Goal: Communication & Community: Answer question/provide support

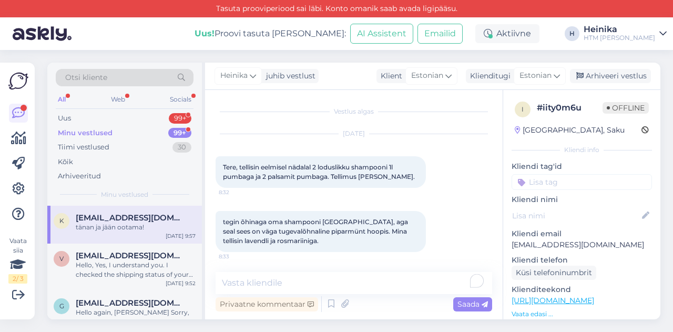
scroll to position [1418, 0]
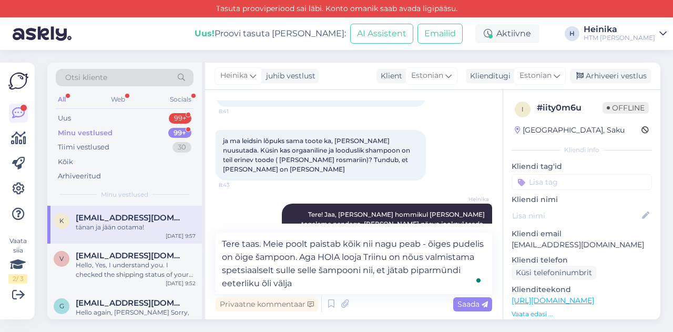
click at [321, 252] on textarea "Tere taas. Meie poolt paistab kõik nii nagu peab - õiges pudelis on õige šampoo…" at bounding box center [354, 263] width 277 height 61
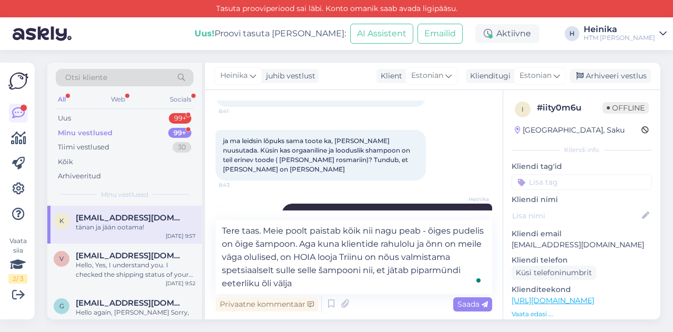
drag, startPoint x: 368, startPoint y: 260, endPoint x: 377, endPoint y: 260, distance: 8.9
click at [377, 260] on textarea "Tere taas. Meie poolt paistab kõik nii nagu peab - õiges pudelis on õige šampoo…" at bounding box center [354, 257] width 277 height 74
click at [391, 258] on textarea "Tere taas. Meie poolt paistab kõik nii nagu peab - õiges pudelis on õige šampoo…" at bounding box center [354, 257] width 277 height 74
drag, startPoint x: 273, startPoint y: 270, endPoint x: 350, endPoint y: 273, distance: 76.8
click at [350, 273] on textarea "Tere taas. Meie poolt paistab kõik nii nagu peab - õiges pudelis on õige šampoo…" at bounding box center [354, 257] width 277 height 74
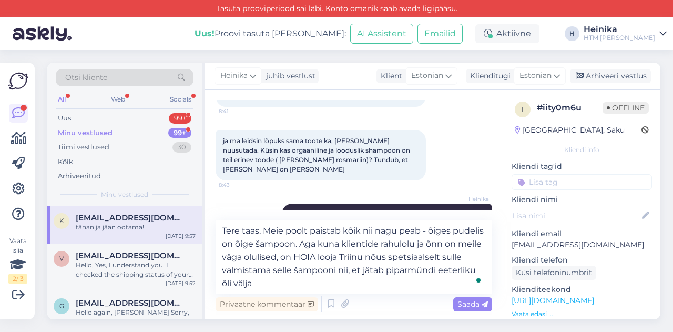
drag, startPoint x: 293, startPoint y: 273, endPoint x: 275, endPoint y: 270, distance: 19.2
click at [275, 270] on textarea "Tere taas. Meie poolt paistab kõik nii nagu peab - õiges pudelis on õige šampoo…" at bounding box center [354, 257] width 277 height 74
click at [364, 285] on textarea "Tere taas. Meie poolt paistab kõik nii nagu peab - õiges pudelis on õige šampoo…" at bounding box center [354, 257] width 277 height 74
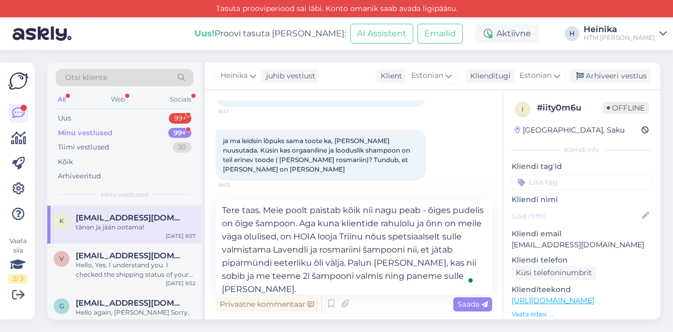
click at [438, 273] on textarea "Tere taas. Meie poolt paistab kõik nii nagu peab - õiges pudelis on õige šampoo…" at bounding box center [354, 246] width 277 height 95
click at [268, 262] on textarea "Tere taas. Meie poolt paistab kõik nii nagu peab - õiges pudelis on õige šampoo…" at bounding box center [354, 246] width 277 height 95
click at [222, 275] on textarea "Tere taas. Meie poolt paistab kõik nii nagu peab - õiges pudelis on õige šampoo…" at bounding box center [354, 246] width 277 height 95
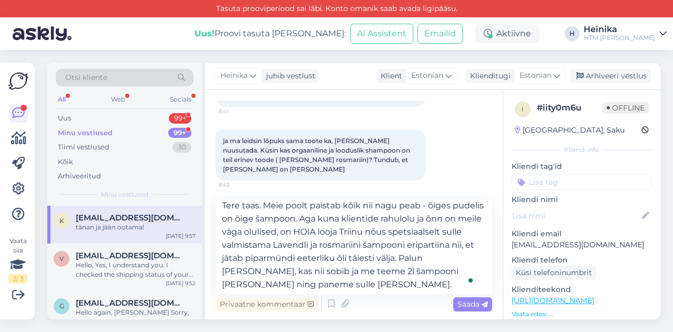
scroll to position [6, 0]
click at [404, 269] on textarea "Tere taas. Meie poolt paistab kõik nii nagu peab - õiges pudelis on õige šampoo…" at bounding box center [354, 246] width 277 height 95
drag, startPoint x: 397, startPoint y: 281, endPoint x: 380, endPoint y: 283, distance: 17.4
click at [380, 283] on textarea "Tere taas. Meie poolt paistab kõik nii nagu peab - õiges pudelis on õige šampoo…" at bounding box center [354, 246] width 277 height 95
click at [448, 285] on textarea "Tere taas. Meie poolt paistab kõik nii nagu peab - õiges pudelis on õige šampoo…" at bounding box center [354, 246] width 277 height 95
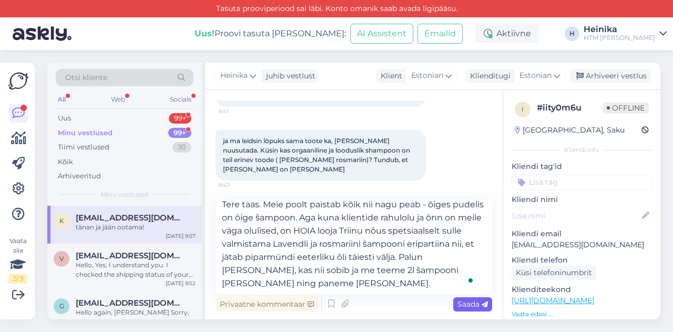
type textarea "Tere taas. Meie poolt paistab kõik nii nagu peab - õiges pudelis on õige šampoo…"
click at [474, 300] on span "Saada" at bounding box center [473, 303] width 31 height 9
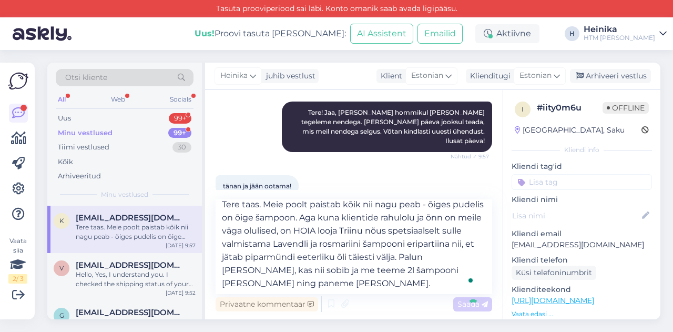
scroll to position [0, 0]
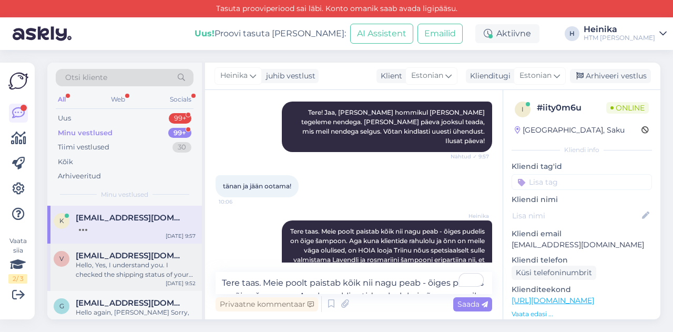
click at [128, 271] on div "Hello, Yes, I understand you. I checked the shipping status of your package and…" at bounding box center [136, 269] width 120 height 19
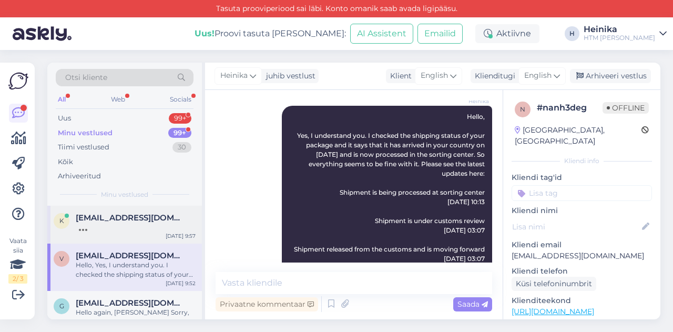
click at [127, 224] on div at bounding box center [136, 226] width 120 height 9
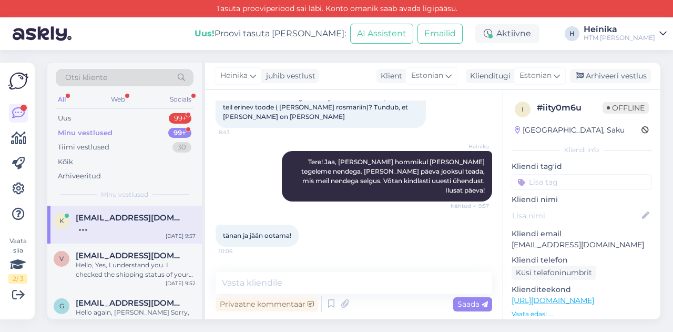
scroll to position [1629, 0]
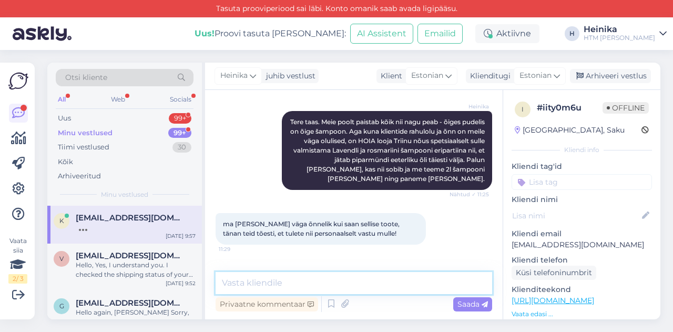
click at [357, 282] on textarea at bounding box center [354, 283] width 277 height 22
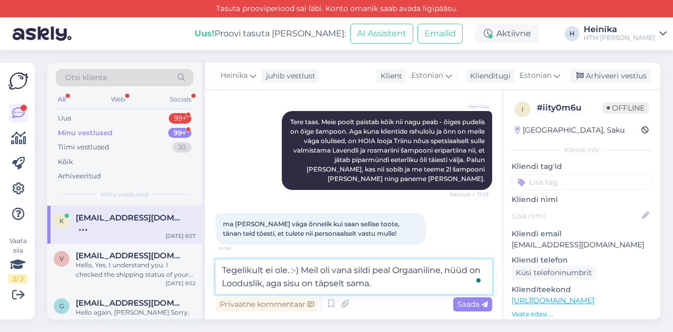
click at [352, 268] on textarea "Tegelikult ei ole. :-) Meil oli vana sildi peal Orgaaniline, nüüd on Looduslik,…" at bounding box center [354, 276] width 277 height 35
click at [393, 288] on textarea "Tegelikult ei ole. :-) Meil oli vanasti sildi peal Orgaaniline, nüüd on Loodusl…" at bounding box center [354, 276] width 277 height 35
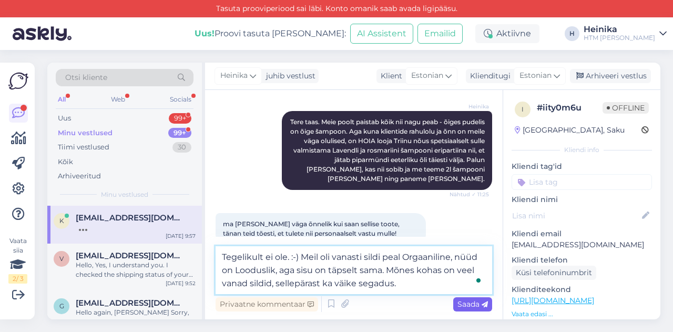
type textarea "Tegelikult ei ole. :-) Meil oli vanasti sildi peal Orgaaniline, nüüd on Loodusl…"
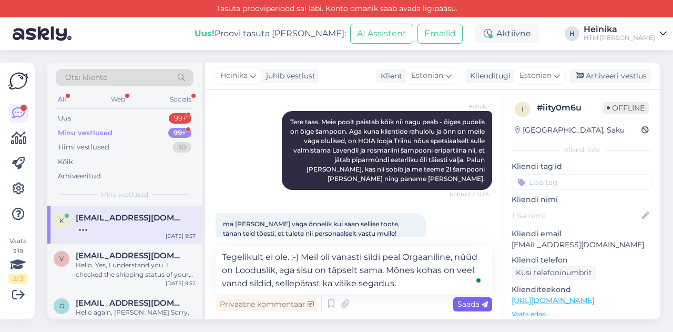
click at [473, 305] on span "Saada" at bounding box center [473, 303] width 31 height 9
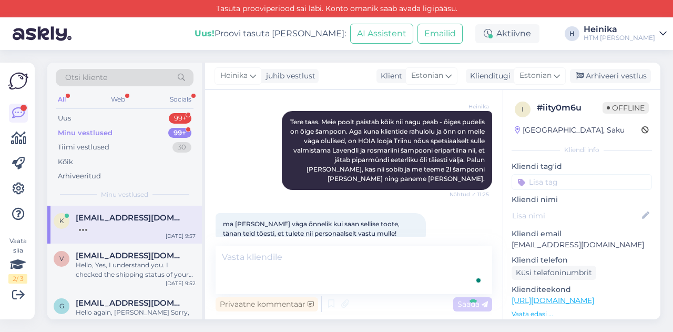
scroll to position [1694, 0]
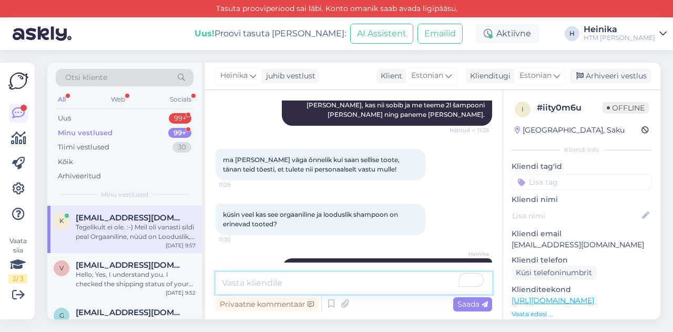
click at [346, 278] on textarea "To enrich screen reader interactions, please activate Accessibility in Grammarl…" at bounding box center [354, 283] width 277 height 22
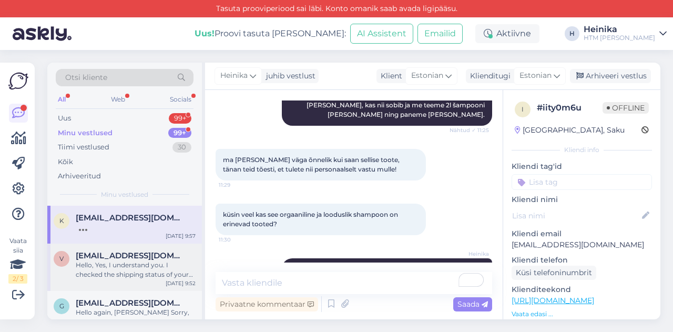
click at [140, 258] on span "[EMAIL_ADDRESS][DOMAIN_NAME]" at bounding box center [130, 255] width 109 height 9
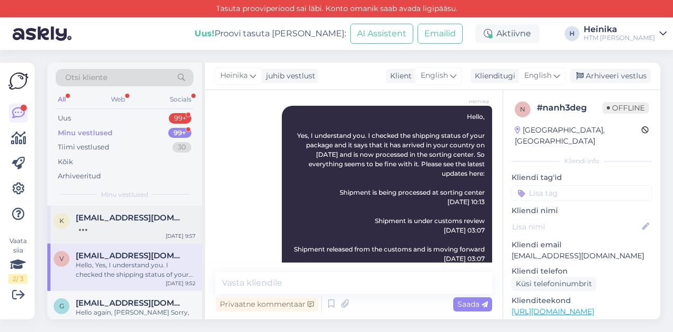
click at [131, 219] on span "[EMAIL_ADDRESS][DOMAIN_NAME]" at bounding box center [130, 217] width 109 height 9
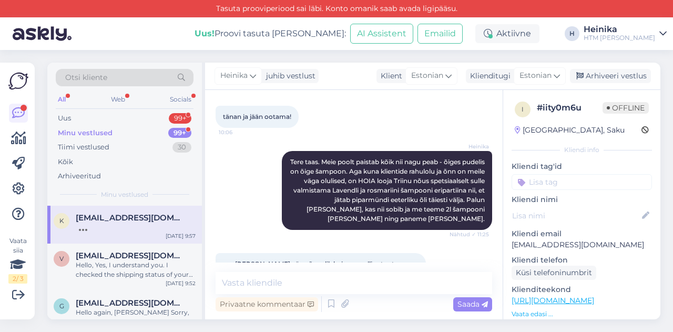
scroll to position [1767, 0]
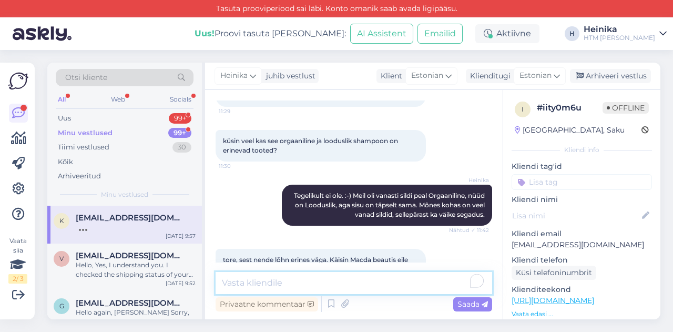
click at [350, 282] on textarea "To enrich screen reader interactions, please activate Accessibility in Grammarl…" at bounding box center [354, 283] width 277 height 22
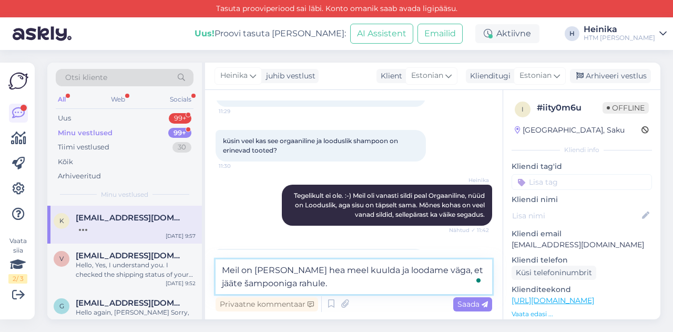
drag, startPoint x: 422, startPoint y: 273, endPoint x: 440, endPoint y: 275, distance: 18.5
click at [440, 275] on textarea "Meil on [PERSON_NAME] hea meel kuulda ja loodame väga, et jääte šampooniga rahu…" at bounding box center [354, 276] width 277 height 35
click at [458, 272] on textarea "Meil on [PERSON_NAME] hea meel kuulda ja loodame, et jääte šampooniga rahule." at bounding box center [354, 276] width 277 height 35
click at [312, 283] on textarea "Meil on [PERSON_NAME] hea meel kuulda ja loodame, et jääte šampooniga rahule." at bounding box center [354, 276] width 277 height 35
click at [370, 270] on textarea "Meil on [PERSON_NAME] hea meel kuulda ja loodame, et jääte šampooniga rahule." at bounding box center [354, 276] width 277 height 35
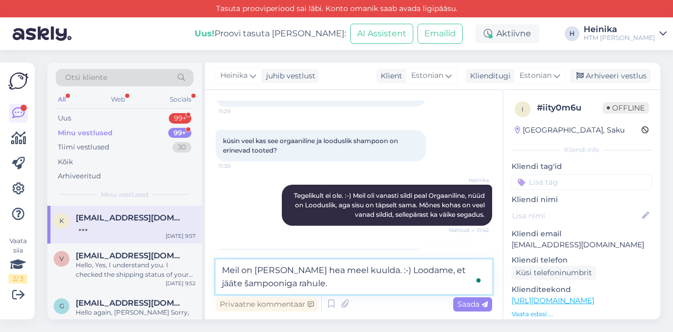
click at [424, 268] on textarea "Meil on [PERSON_NAME] hea meel kuulda. :-) Loodame, et jääte šampooniga rahule." at bounding box center [354, 276] width 277 height 35
click at [359, 283] on textarea "Meil on [PERSON_NAME] hea meel kuulda. :-) Loodame südamest, et jääte šampoonig…" at bounding box center [354, 276] width 277 height 35
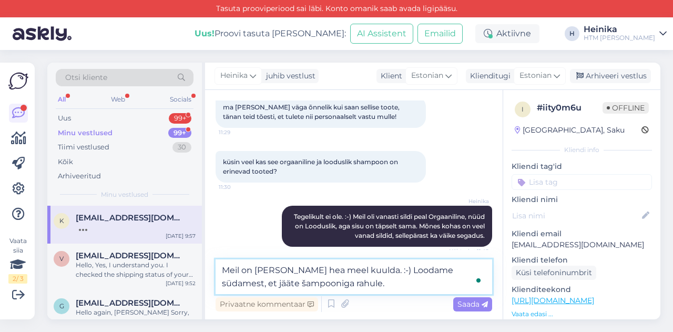
scroll to position [1780, 0]
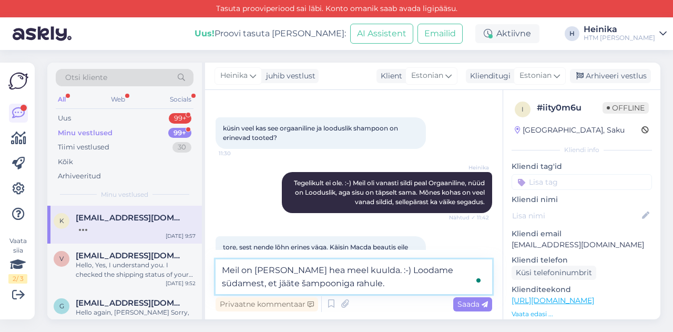
drag, startPoint x: 244, startPoint y: 285, endPoint x: 236, endPoint y: 286, distance: 8.5
click at [236, 286] on textarea "Meil on [PERSON_NAME] hea meel kuulda. :-) Loodame südamest, et jääte šampoonig…" at bounding box center [354, 276] width 277 height 35
drag, startPoint x: 241, startPoint y: 285, endPoint x: 213, endPoint y: 285, distance: 28.4
click at [213, 285] on div "Vestlus algas [DATE] Tere, tellisin eelmisel nädalal 2 loduslikku shampooni 1l …" at bounding box center [354, 204] width 298 height 229
drag, startPoint x: 323, startPoint y: 282, endPoint x: 261, endPoint y: 283, distance: 61.5
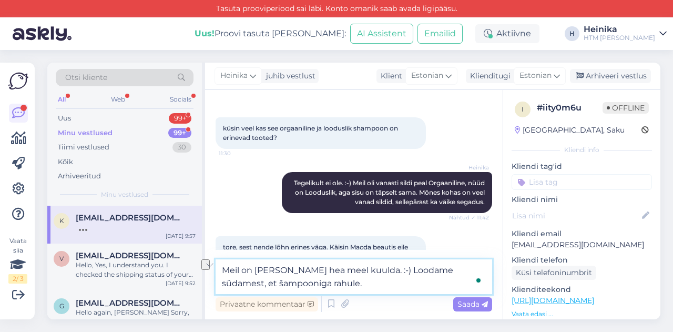
click at [261, 283] on textarea "Meil on [PERSON_NAME] hea meel kuulda. :-) Loodame südamest, et šampooniga rahu…" at bounding box center [354, 276] width 277 height 35
click at [383, 267] on textarea "Meil on [PERSON_NAME] hea meel kuulda. :-) Loodame südamest, et šampoon meeldib." at bounding box center [354, 276] width 277 height 35
click at [416, 274] on textarea "Meil on [PERSON_NAME] hea meel kuulda. :-) Paneme [PERSON_NAME] ja loodame süda…" at bounding box center [354, 276] width 277 height 35
click at [410, 282] on textarea "Meil on [PERSON_NAME] hea meel kuulda. :-) Paneme [PERSON_NAME] ja loodame süda…" at bounding box center [354, 276] width 277 height 35
type textarea "Meil on [PERSON_NAME] hea meel kuulda. :-) Paneme [PERSON_NAME] ja loodame süda…"
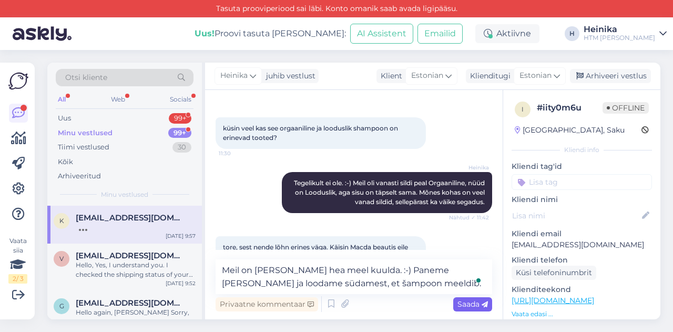
click at [469, 308] on span "Saada" at bounding box center [473, 303] width 31 height 9
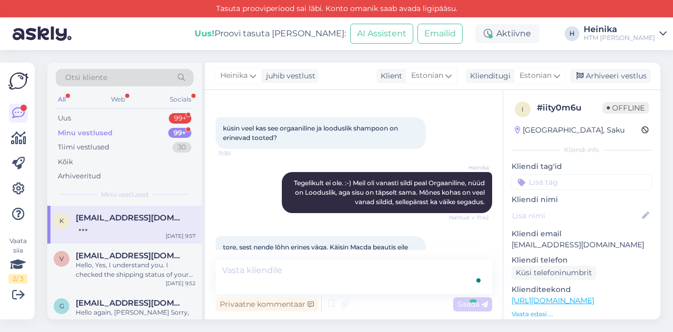
scroll to position [1822, 0]
